Goal: Navigation & Orientation: Find specific page/section

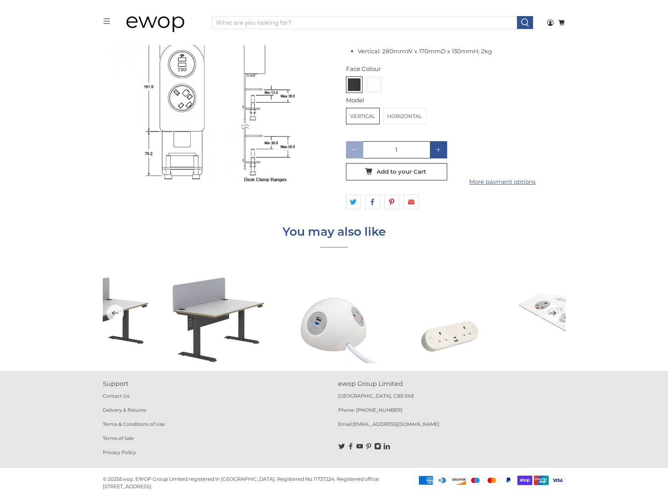
scroll to position [1415, 0]
click at [549, 316] on button "Next" at bounding box center [552, 312] width 17 height 17
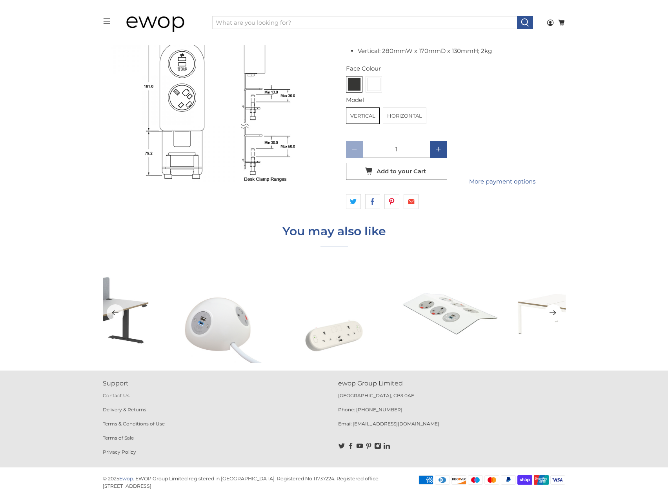
click at [549, 316] on icon "Next" at bounding box center [552, 313] width 7 height 10
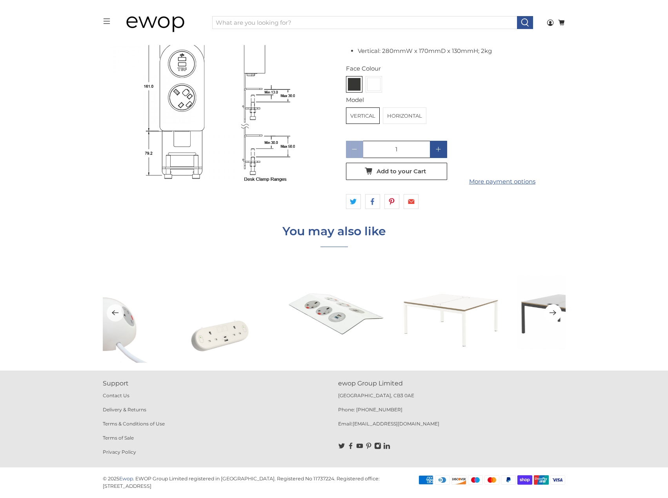
click at [549, 316] on icon "Next" at bounding box center [552, 313] width 7 height 10
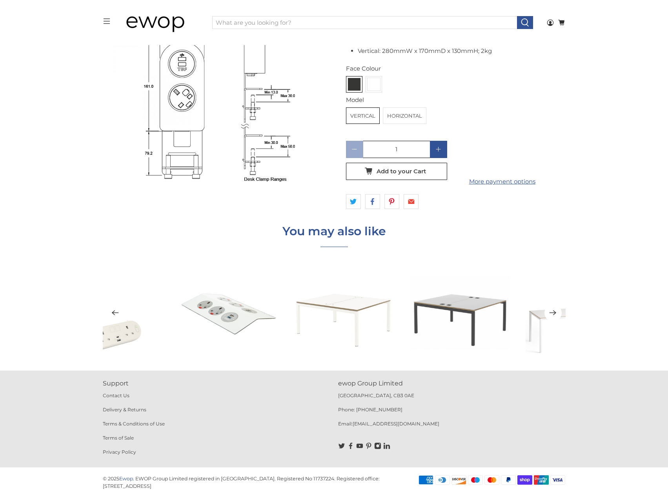
click at [549, 316] on icon "Next" at bounding box center [552, 313] width 7 height 10
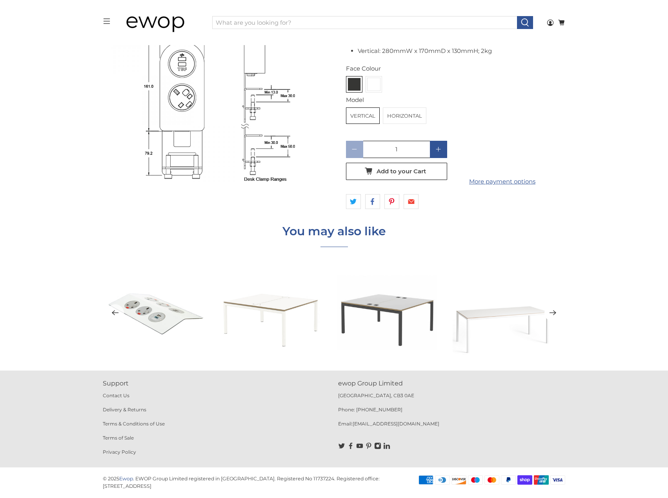
click at [549, 316] on icon "Next" at bounding box center [552, 313] width 7 height 10
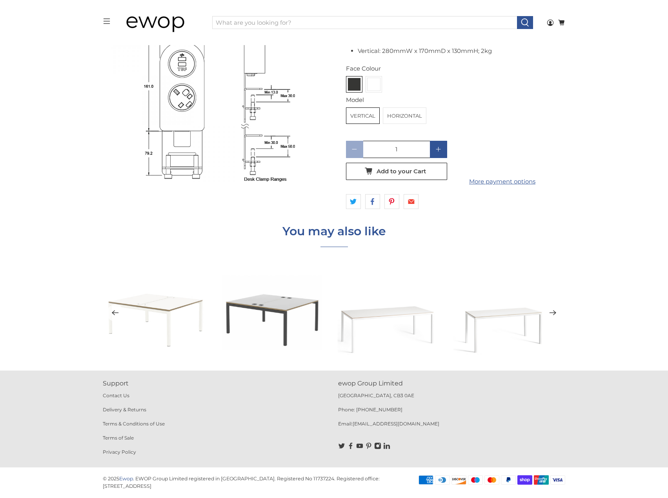
click at [549, 316] on icon "Next" at bounding box center [552, 313] width 7 height 10
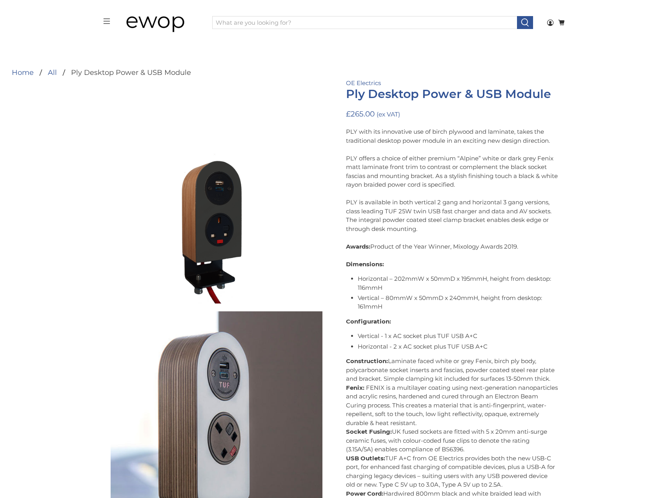
scroll to position [0, 0]
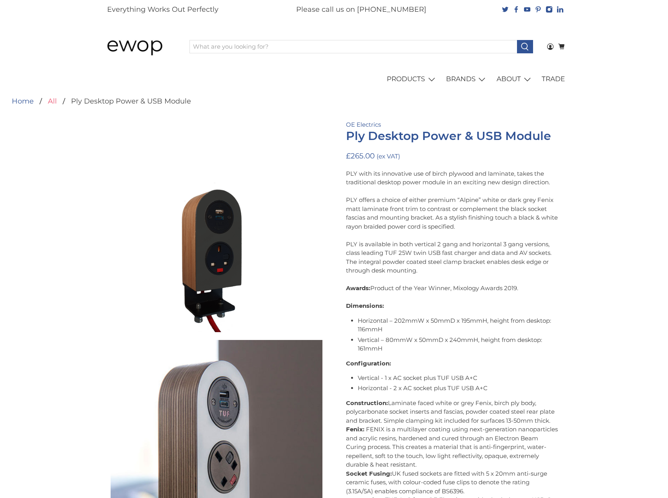
click at [53, 101] on link "All" at bounding box center [52, 101] width 9 height 7
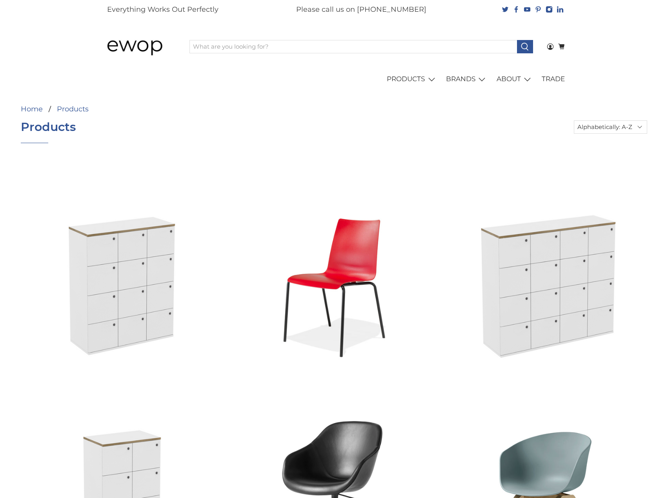
select select "title-ascending"
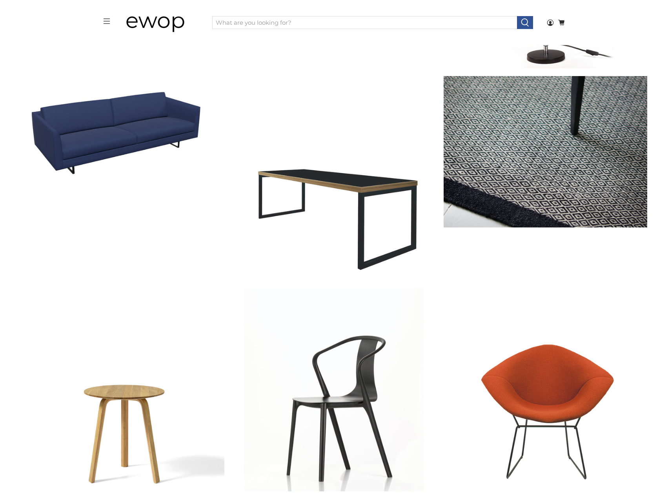
scroll to position [2928, 0]
